Goal: Task Accomplishment & Management: Manage account settings

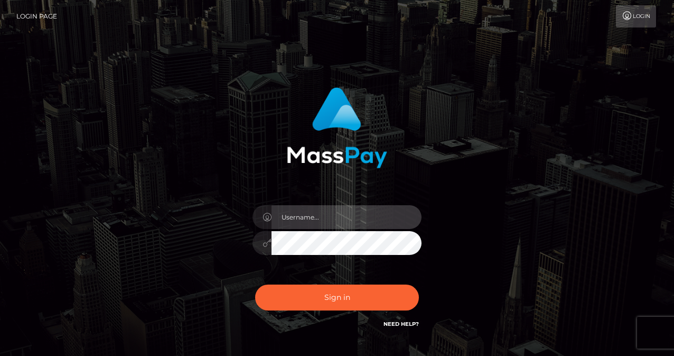
click at [358, 222] on input "text" at bounding box center [347, 217] width 150 height 24
click at [351, 219] on input "text" at bounding box center [347, 217] width 150 height 24
click at [337, 216] on input "text" at bounding box center [347, 217] width 150 height 24
type input "loganl"
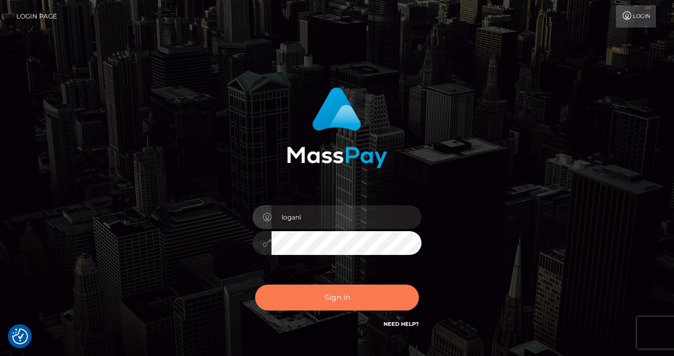
click at [329, 294] on button "Sign in" at bounding box center [337, 297] width 164 height 26
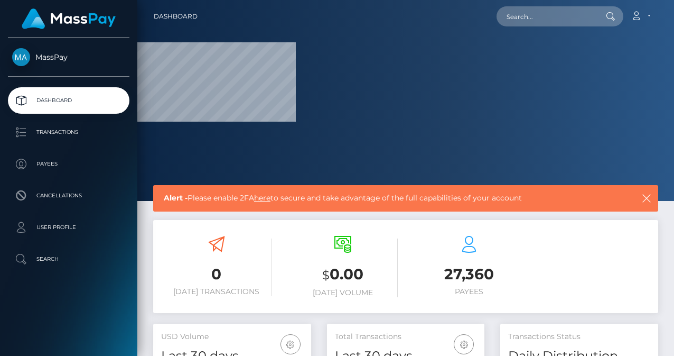
click at [315, 230] on div "$ 0.00 Today Volume" at bounding box center [342, 268] width 110 height 80
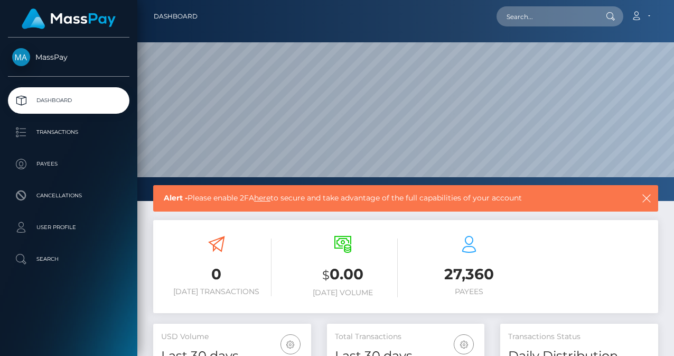
scroll to position [187, 158]
click at [313, 230] on div "$ 0.00 Today Volume" at bounding box center [342, 268] width 110 height 80
click at [271, 201] on link "here" at bounding box center [262, 198] width 16 height 10
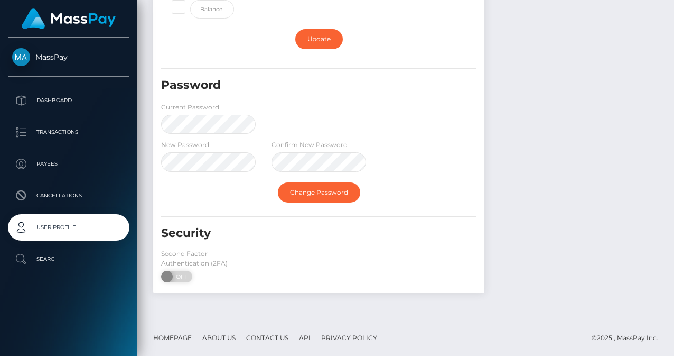
scroll to position [278, 0]
click at [186, 280] on span "OFF" at bounding box center [180, 276] width 26 height 12
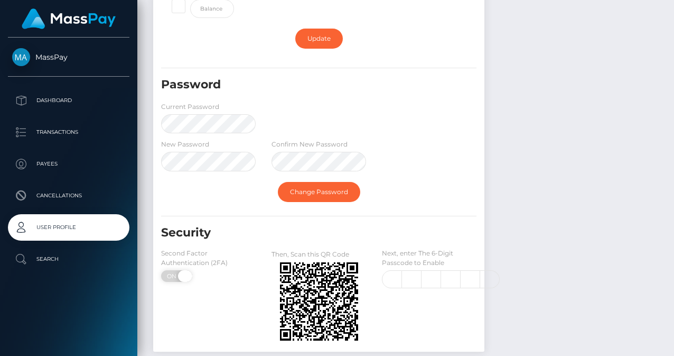
checkbox input "true"
click at [388, 276] on input "text" at bounding box center [392, 279] width 20 height 18
type input "9"
type input "6"
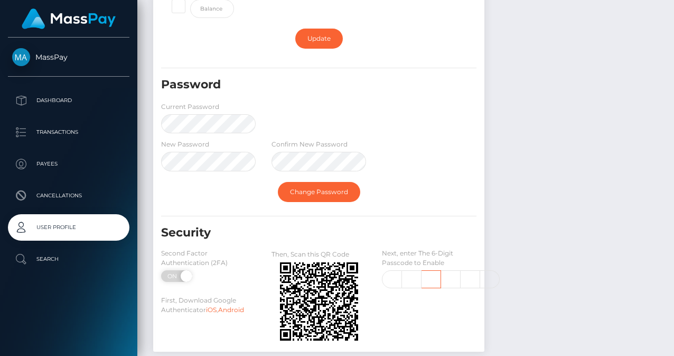
type input "7"
type input "0"
type input "5"
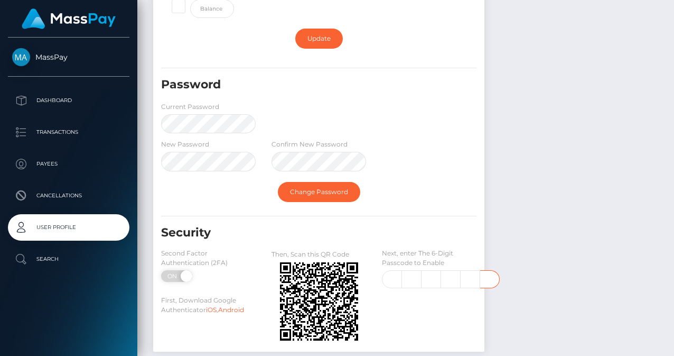
type input "5"
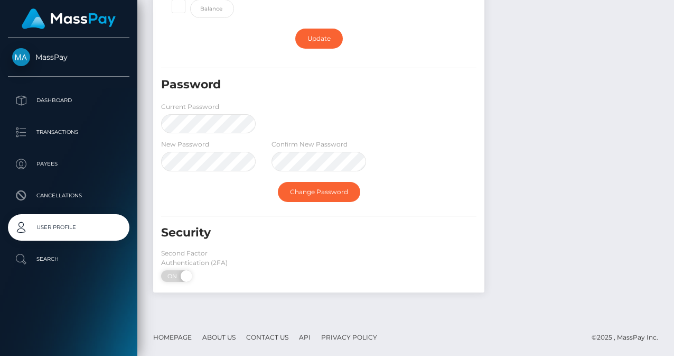
click at [478, 155] on div "New Password Confirm New Password" at bounding box center [318, 157] width 331 height 38
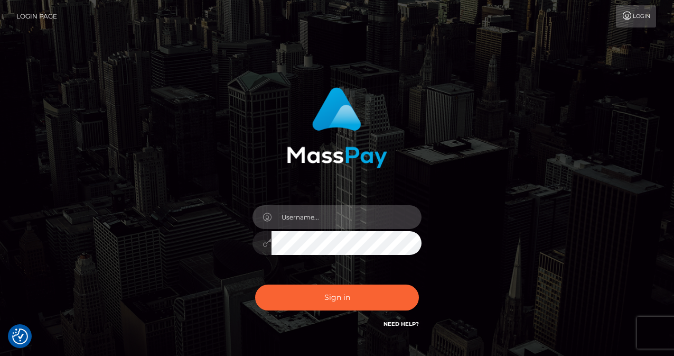
checkbox input "true"
click at [309, 213] on input "text" at bounding box center [347, 217] width 150 height 24
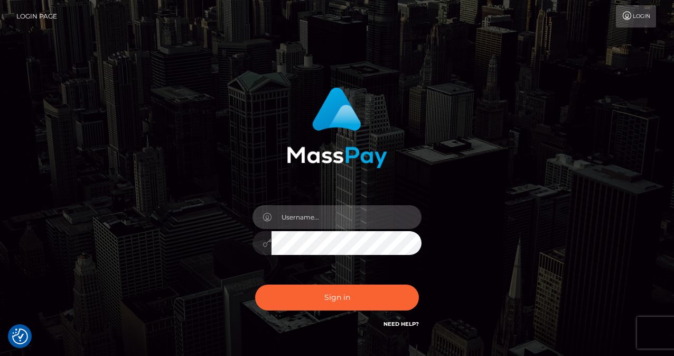
click at [306, 220] on input "text" at bounding box center [347, 217] width 150 height 24
type input "loganl"
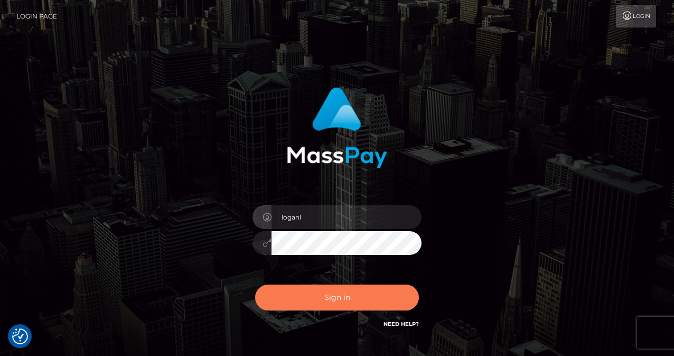
click at [342, 297] on button "Sign in" at bounding box center [337, 297] width 164 height 26
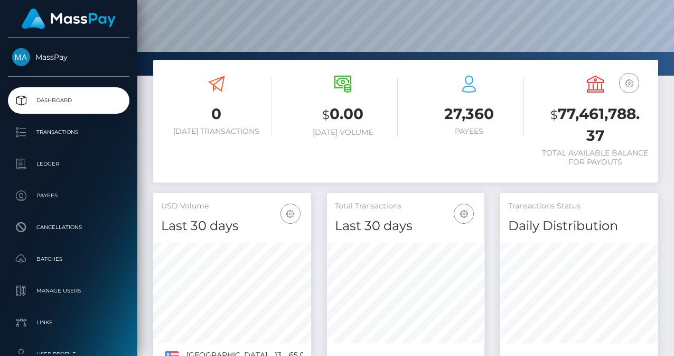
scroll to position [127, 0]
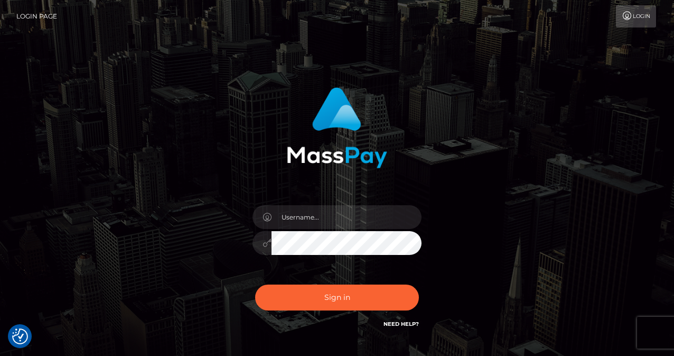
checkbox input "true"
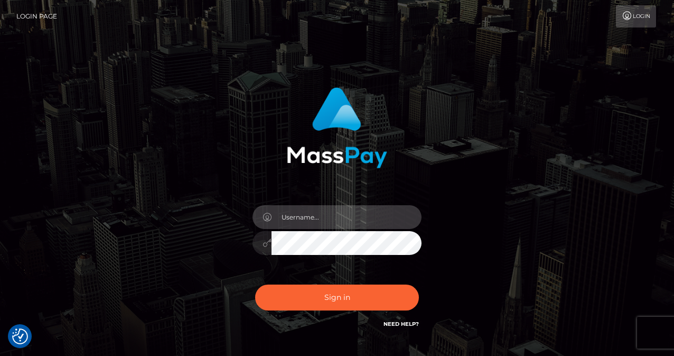
click at [324, 219] on input "text" at bounding box center [347, 217] width 150 height 24
type input "loganl"
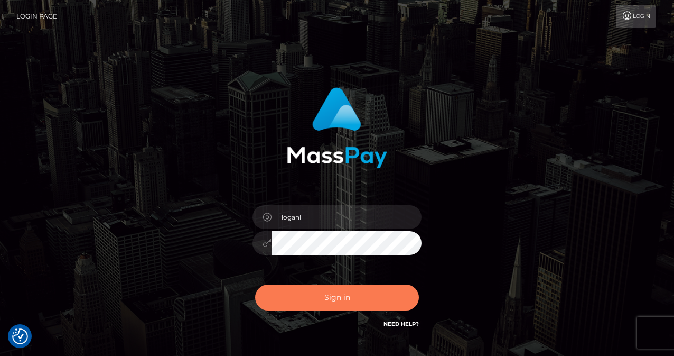
click at [317, 300] on button "Sign in" at bounding box center [337, 297] width 164 height 26
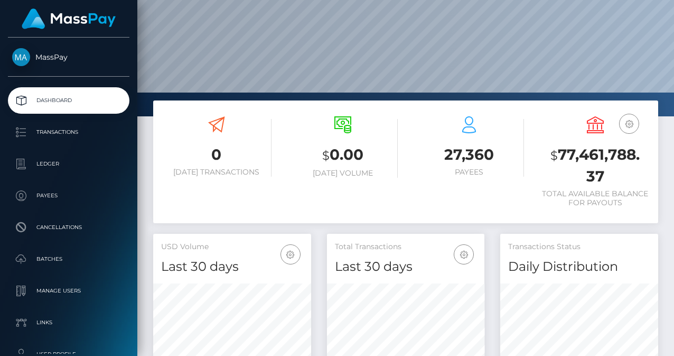
scroll to position [63, 0]
